Goal: Task Accomplishment & Management: Manage account settings

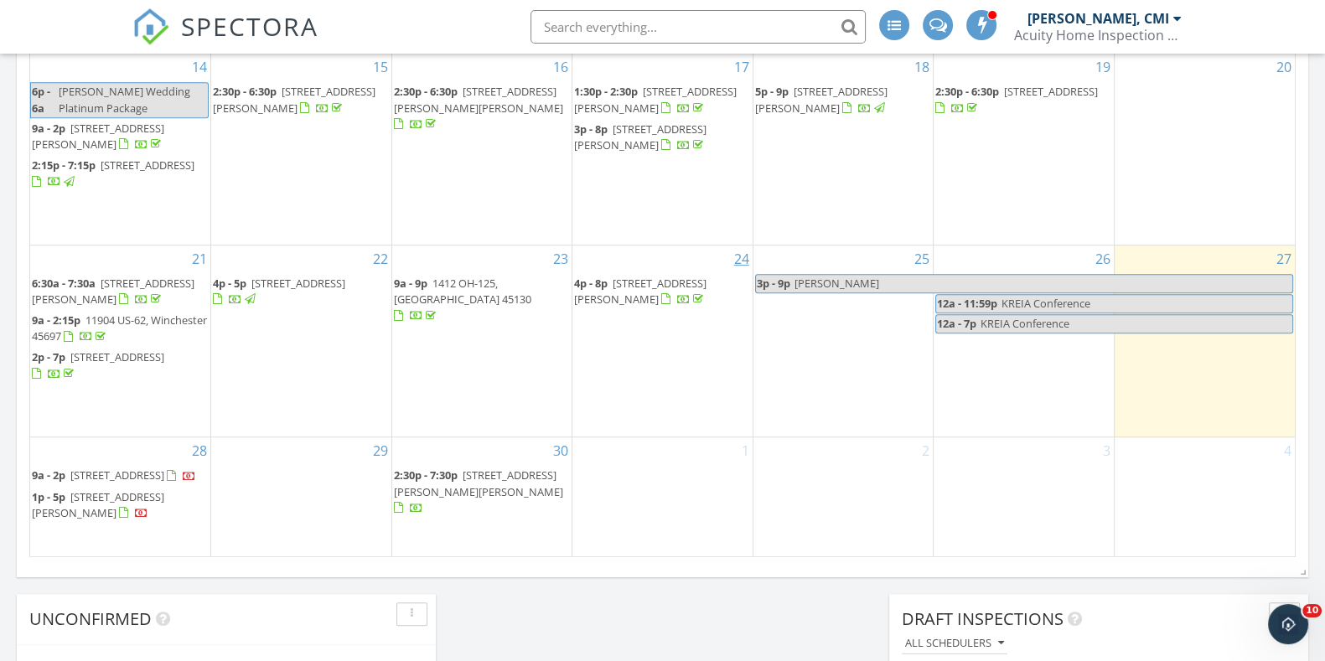
scroll to position [1152, 0]
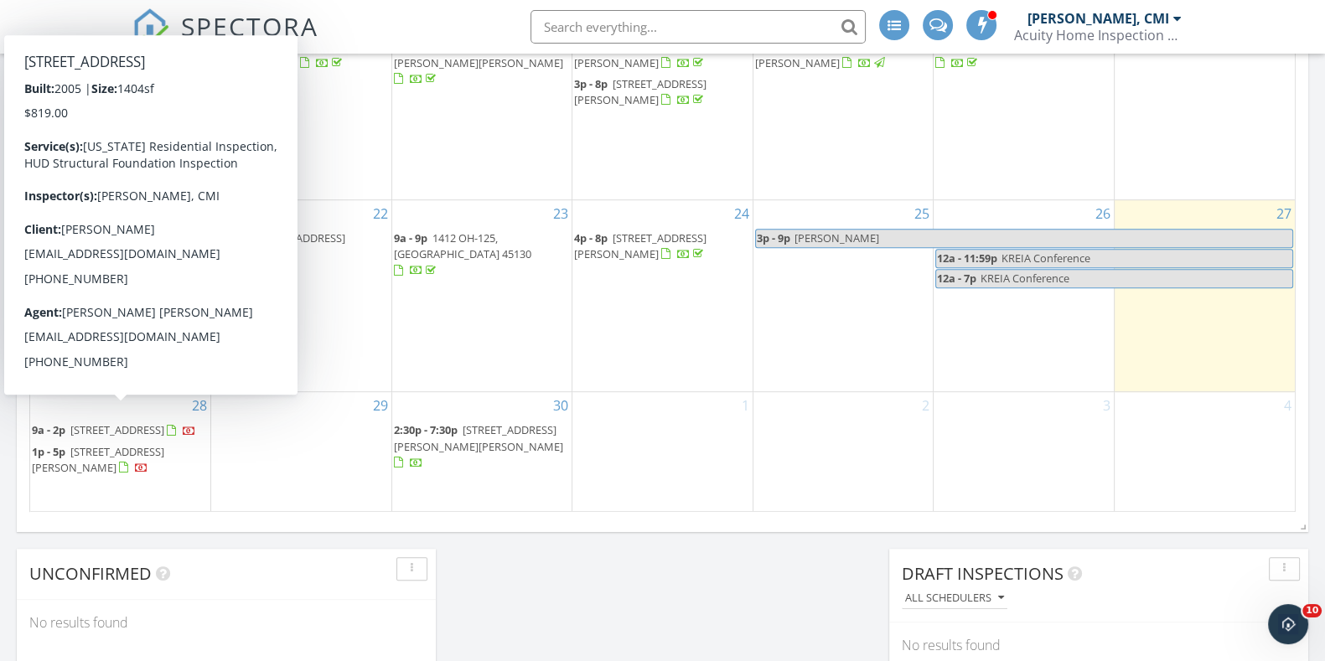
click at [140, 422] on span "[STREET_ADDRESS]" at bounding box center [117, 429] width 94 height 15
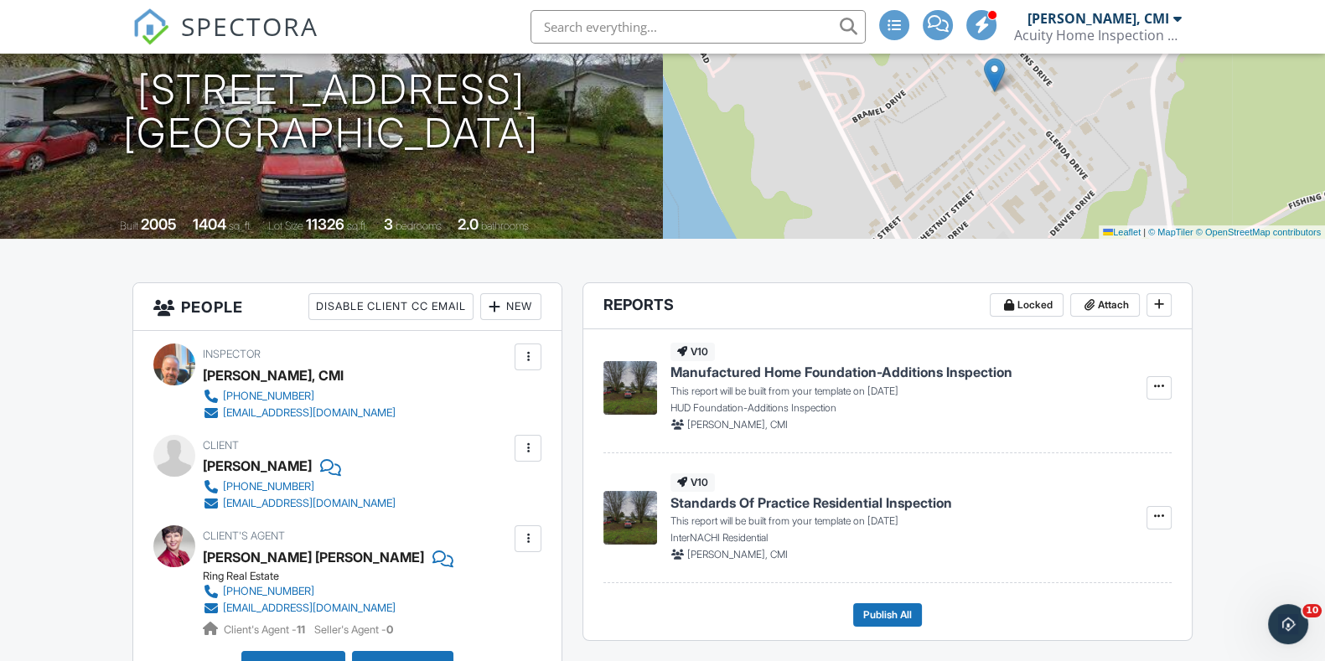
drag, startPoint x: 256, startPoint y: 487, endPoint x: 150, endPoint y: 489, distance: 105.6
click at [149, 489] on div "Inspector Steve Wolfe, CMI 513-446-4587 steve@acuityhomeinspectionservices.com …" at bounding box center [347, 519] width 428 height 377
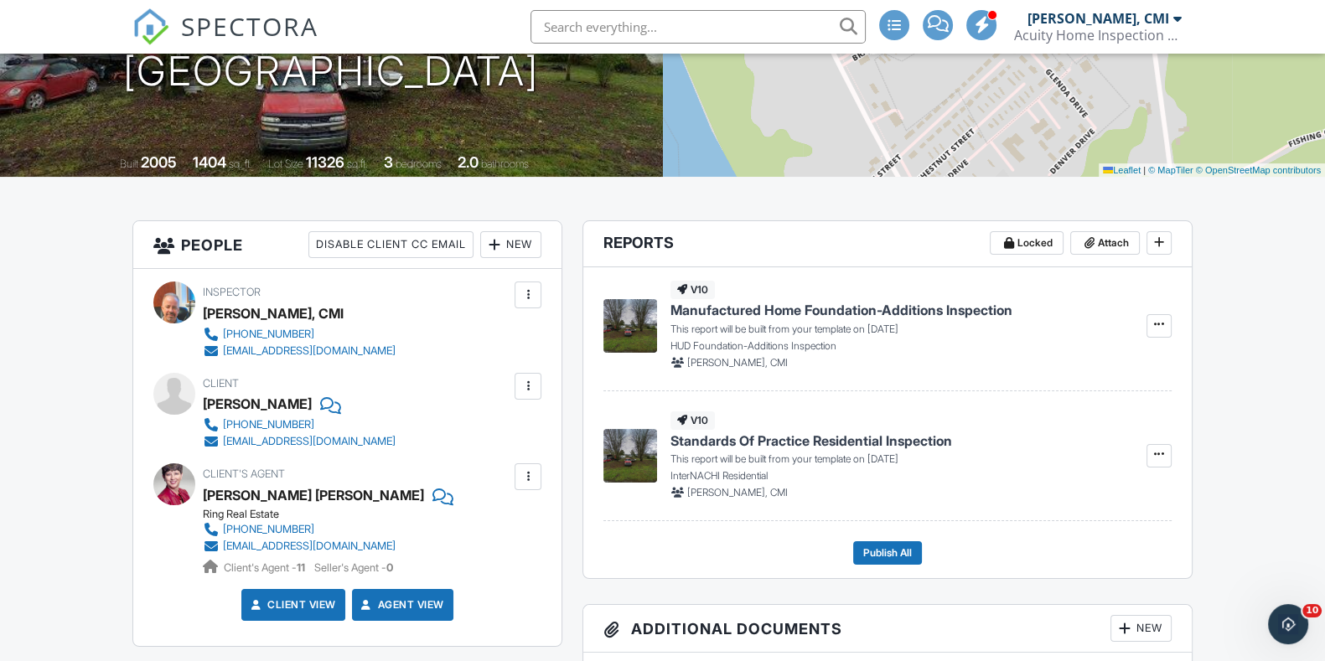
scroll to position [314, 0]
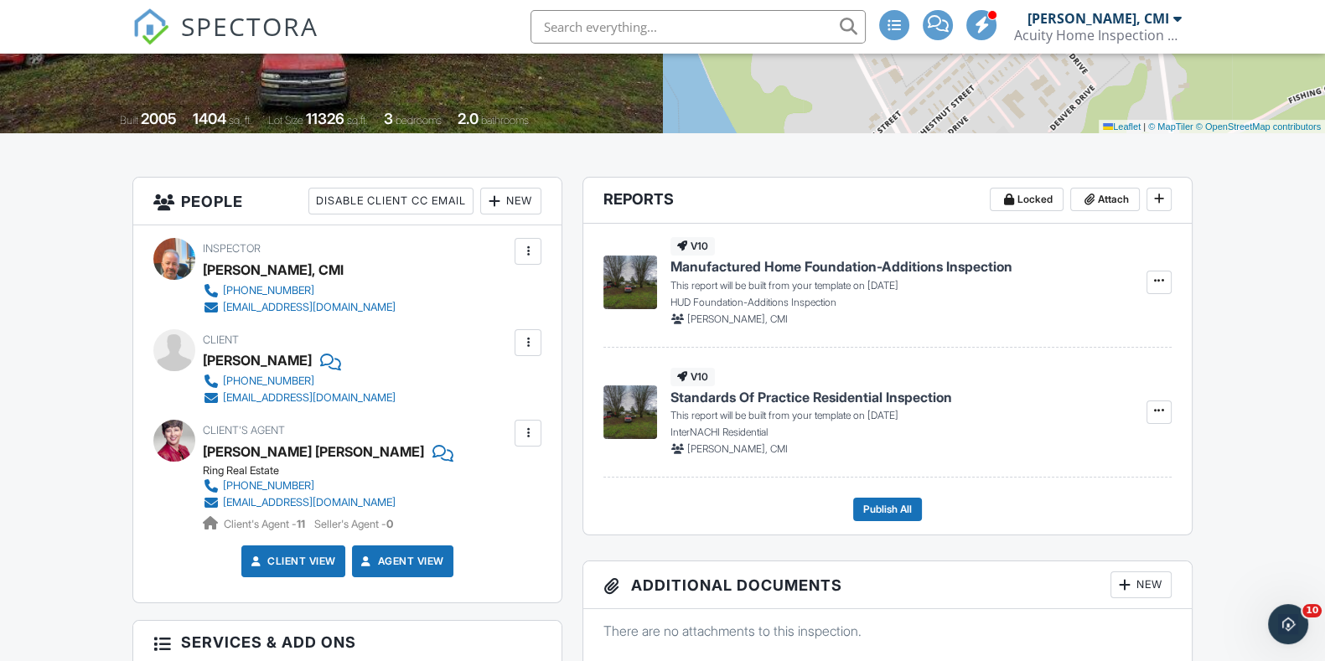
click at [939, 34] on div at bounding box center [937, 25] width 30 height 30
